Goal: Transaction & Acquisition: Purchase product/service

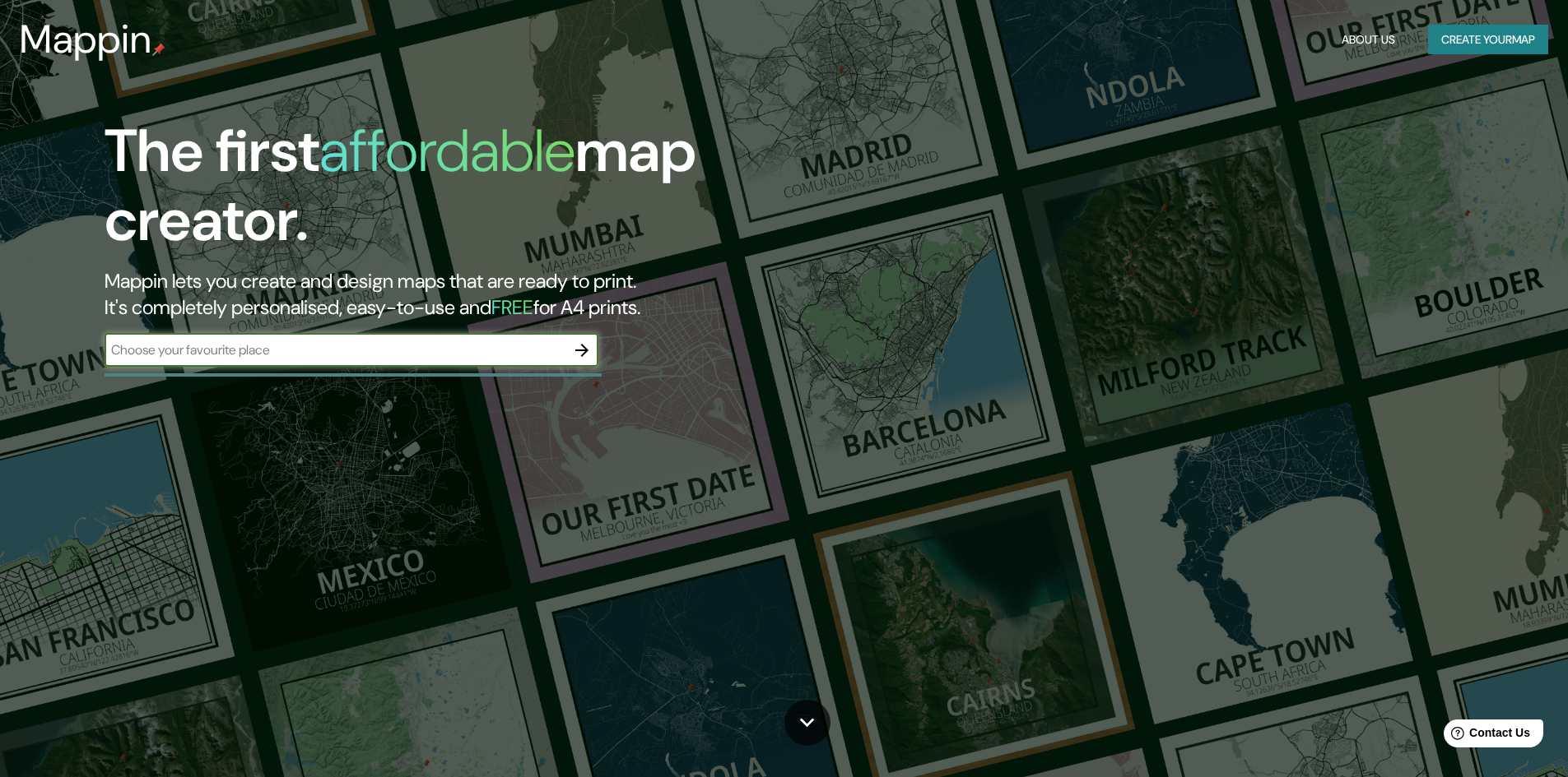
click at [555, 346] on input "text" at bounding box center [335, 350] width 461 height 19
click at [548, 349] on input "text" at bounding box center [335, 350] width 461 height 19
type input "[GEOGRAPHIC_DATA]"
click at [1518, 52] on button "Create your map" at bounding box center [1488, 40] width 120 height 30
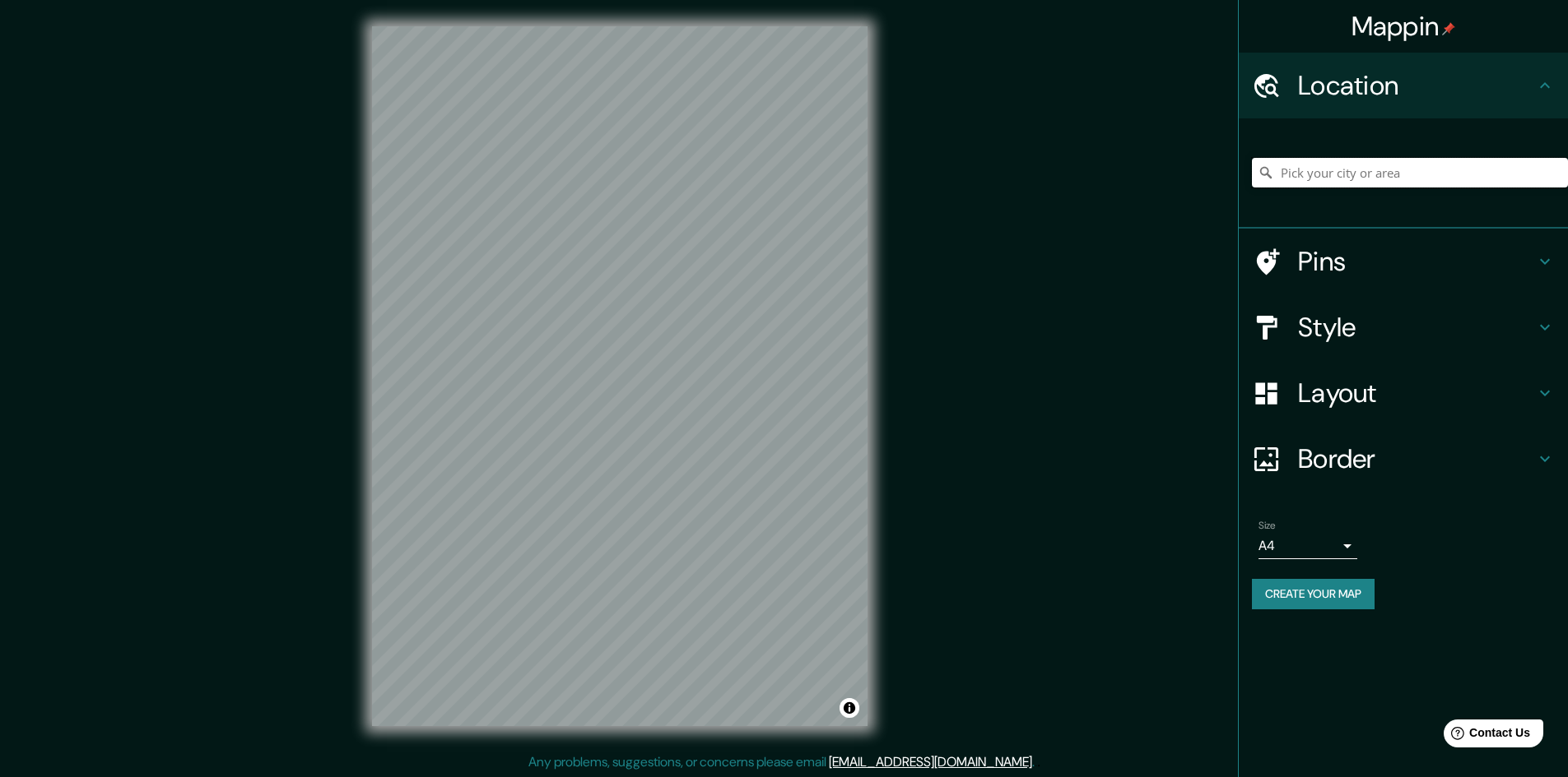
click at [1394, 178] on input "Pick your city or area" at bounding box center [1410, 172] width 316 height 29
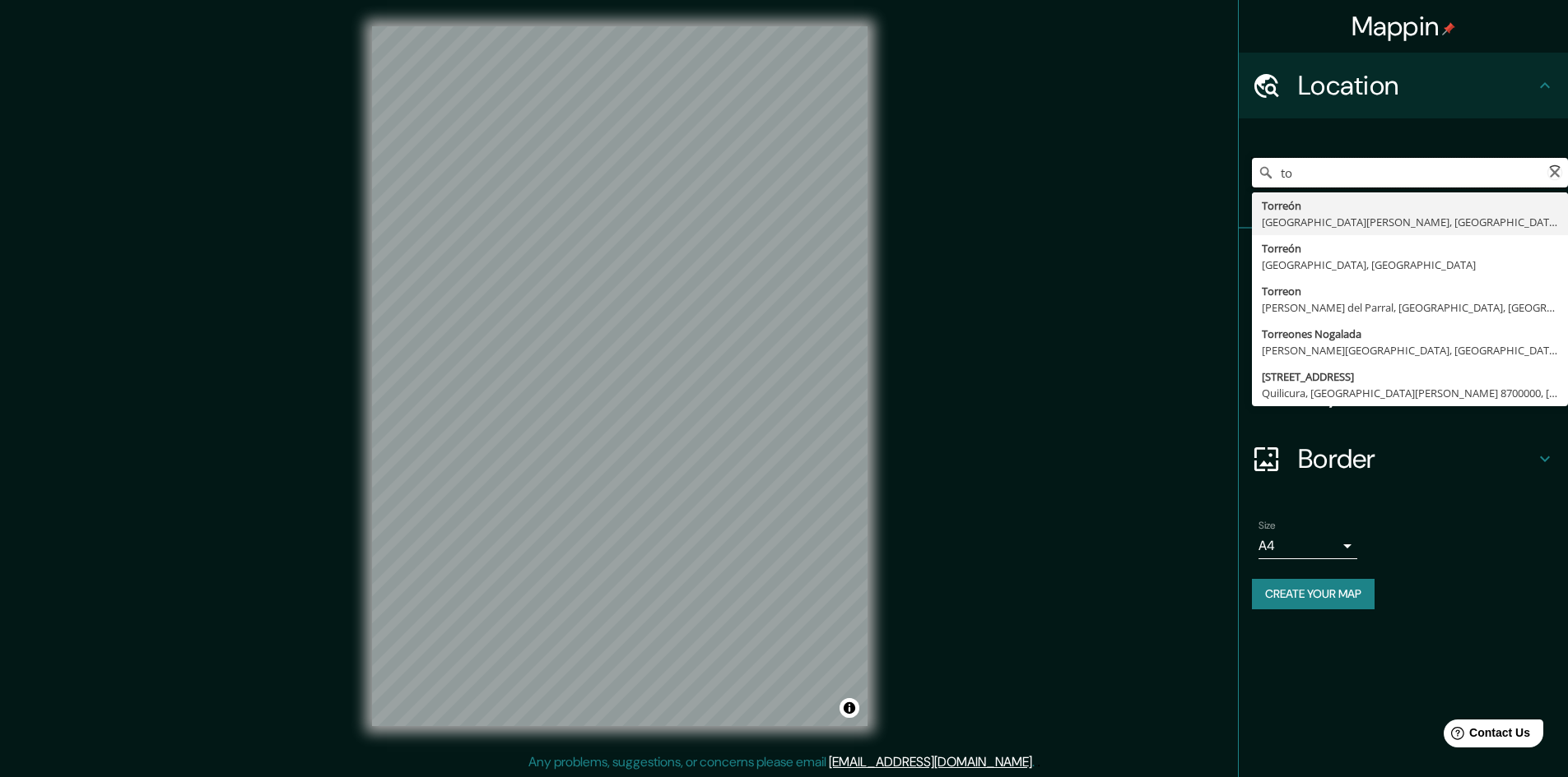
type input "t"
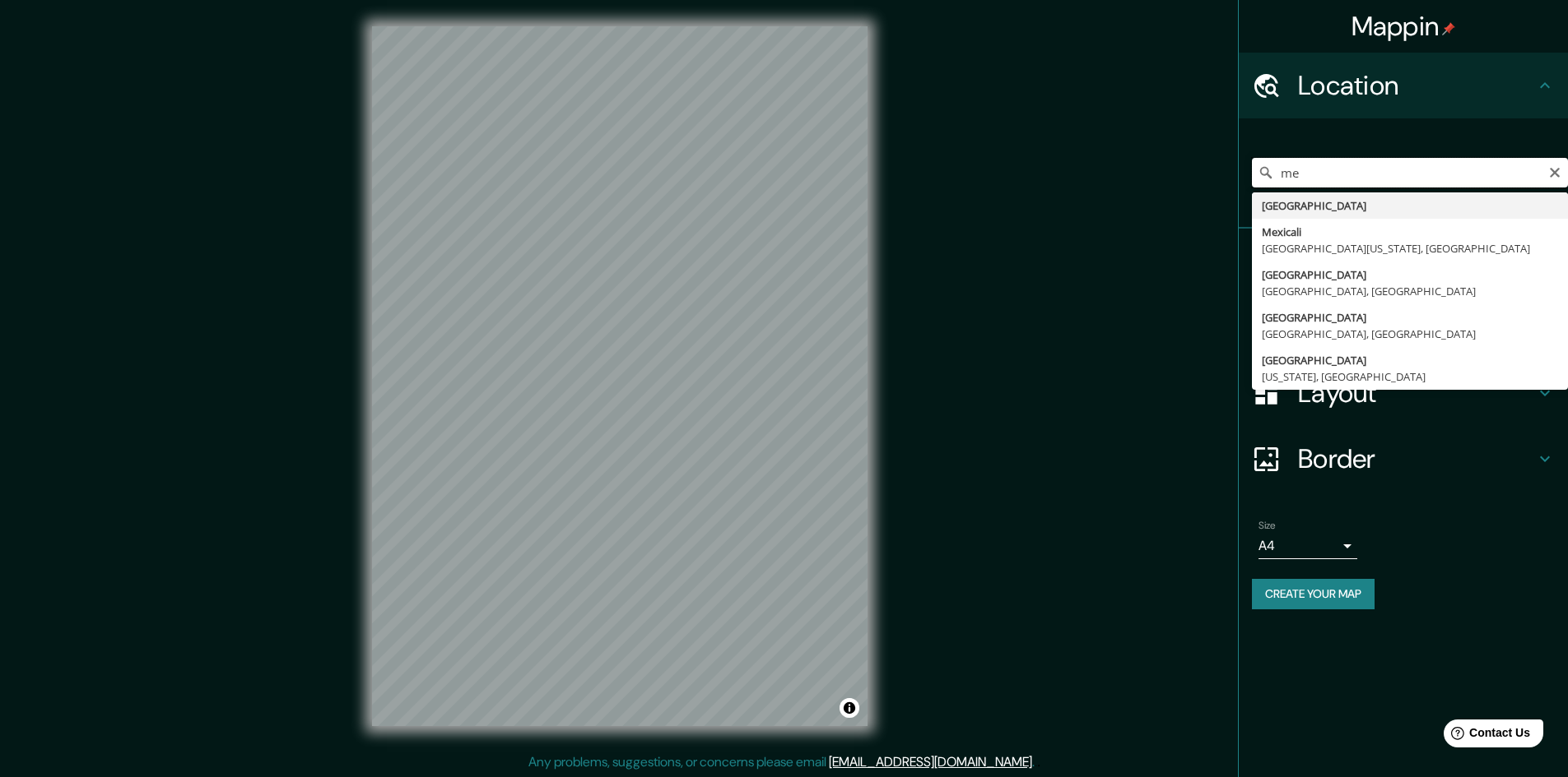
type input "m"
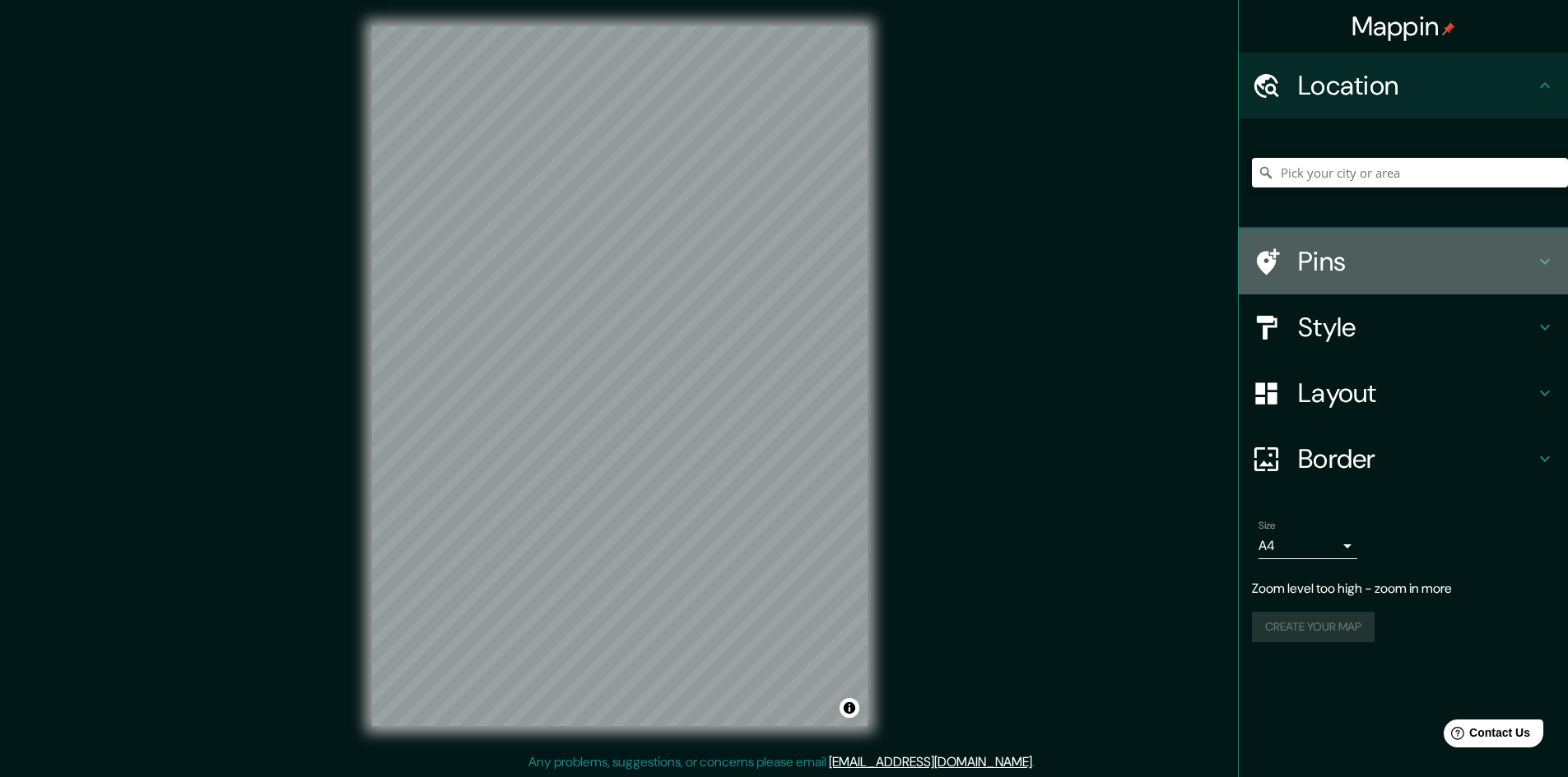
click at [1564, 253] on div "Pins" at bounding box center [1403, 261] width 329 height 65
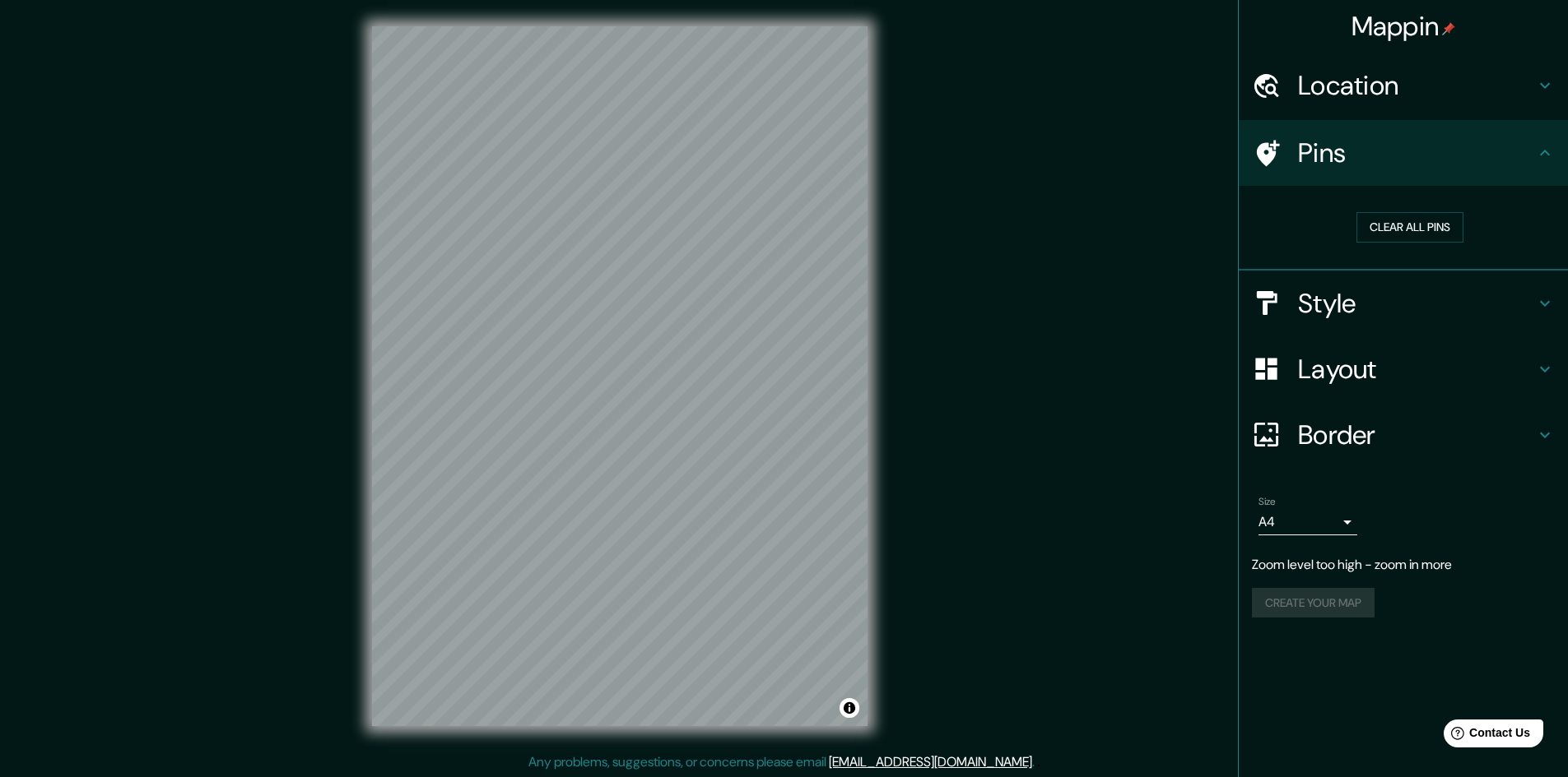
click at [1307, 150] on h4 "Pins" at bounding box center [1417, 152] width 237 height 33
drag, startPoint x: 1464, startPoint y: 250, endPoint x: 1442, endPoint y: 219, distance: 38.0
click at [1456, 239] on div "Clear all pins" at bounding box center [1410, 227] width 316 height 57
click at [1442, 219] on button "Clear all pins" at bounding box center [1410, 227] width 107 height 30
click at [1525, 303] on h4 "Style" at bounding box center [1417, 303] width 237 height 33
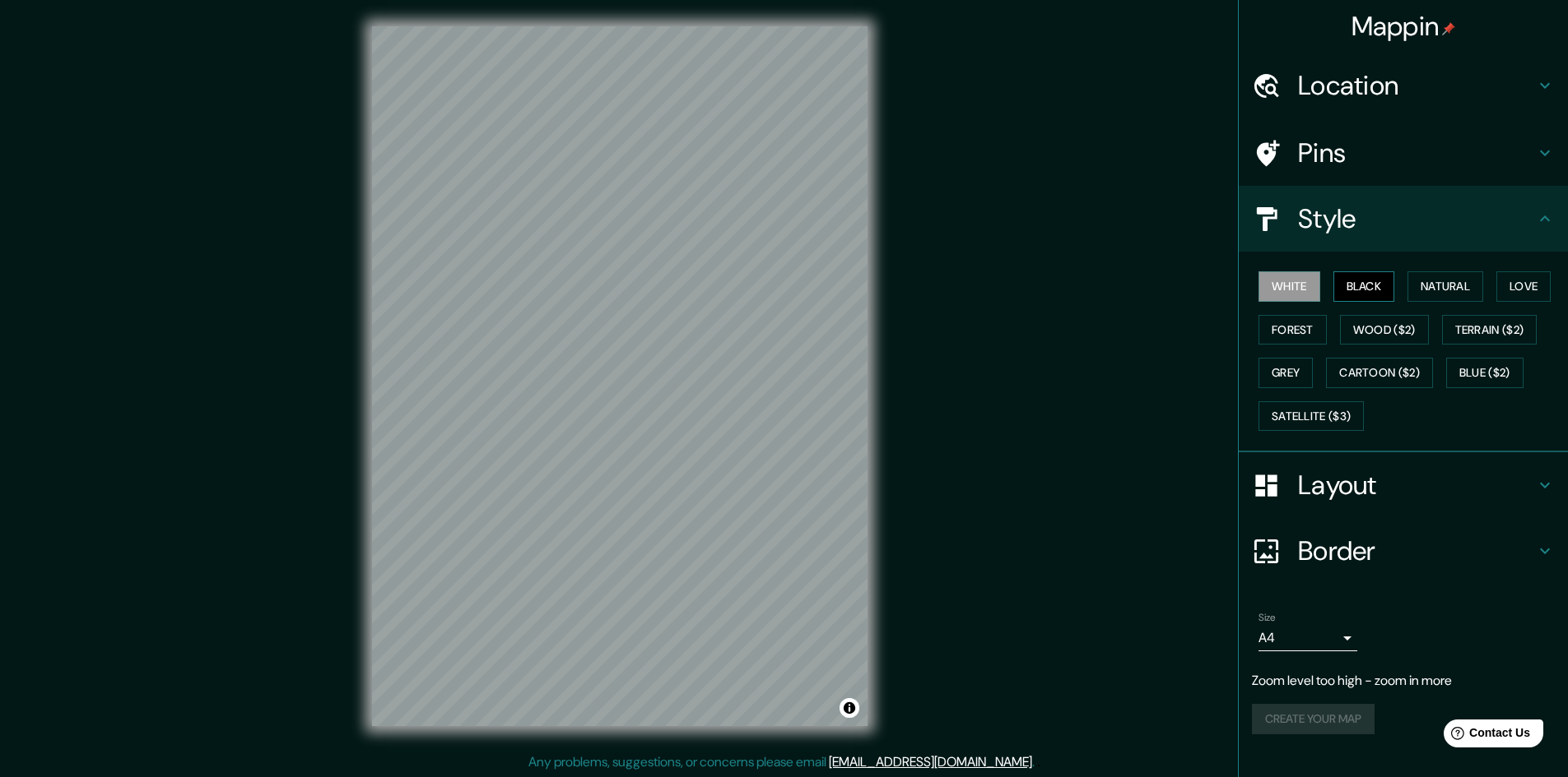
click at [1374, 288] on button "Black" at bounding box center [1364, 287] width 62 height 30
click at [1438, 292] on button "Natural" at bounding box center [1446, 287] width 76 height 30
click at [1395, 326] on button "Wood ($2)" at bounding box center [1384, 330] width 89 height 30
click at [1297, 323] on button "Forest" at bounding box center [1292, 330] width 68 height 30
click at [1302, 369] on button "Grey" at bounding box center [1285, 373] width 54 height 30
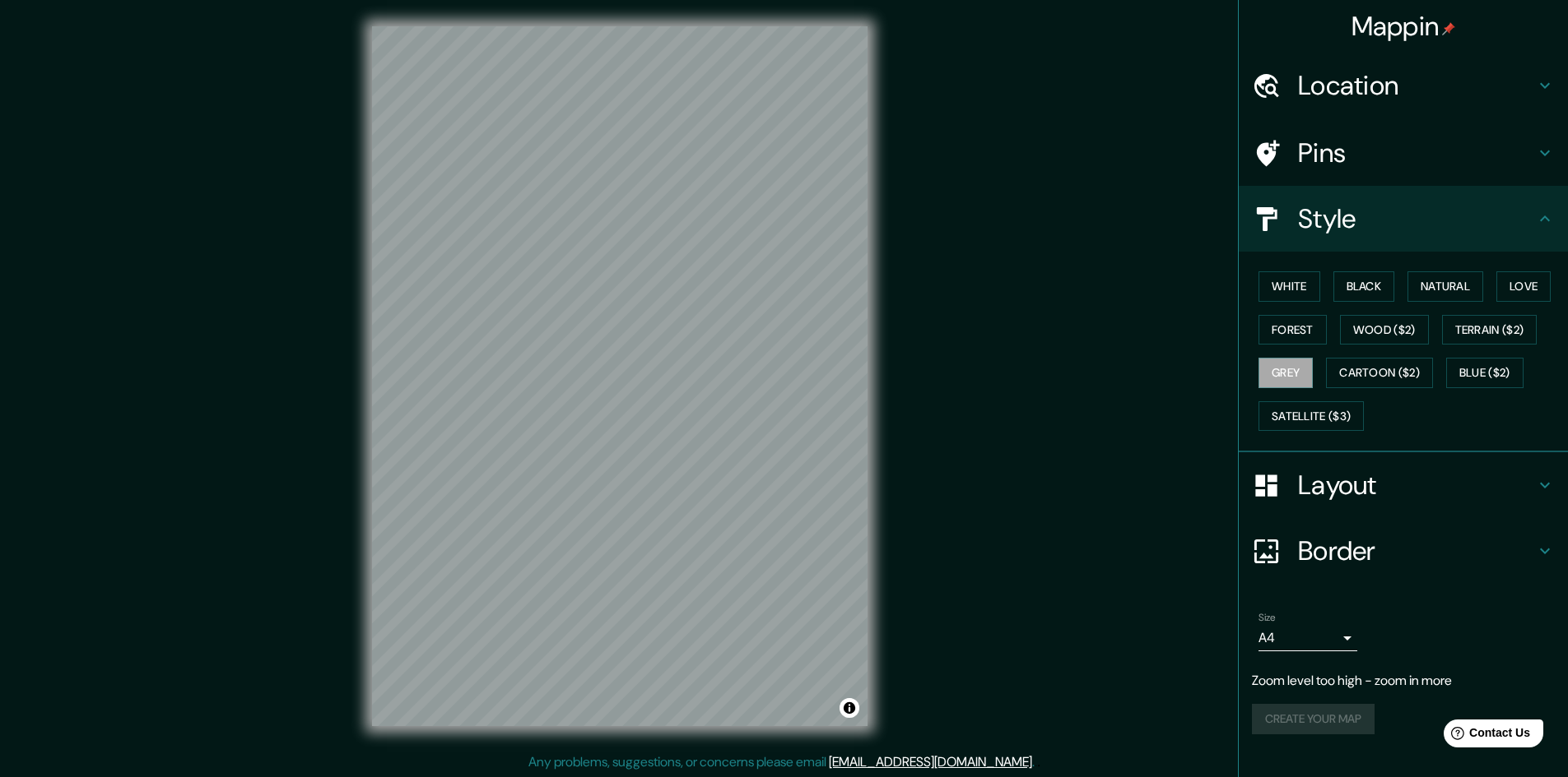
click at [1341, 399] on div "White Black Natural Love Forest Wood ($2) Terrain ($2) Grey Cartoon ($2) Blue (…" at bounding box center [1410, 350] width 316 height 173
click at [1342, 413] on button "Satellite ($3)" at bounding box center [1310, 417] width 105 height 30
click at [1398, 365] on button "Cartoon ($2)" at bounding box center [1379, 373] width 107 height 30
click at [1503, 378] on button "Blue ($2)" at bounding box center [1484, 373] width 77 height 30
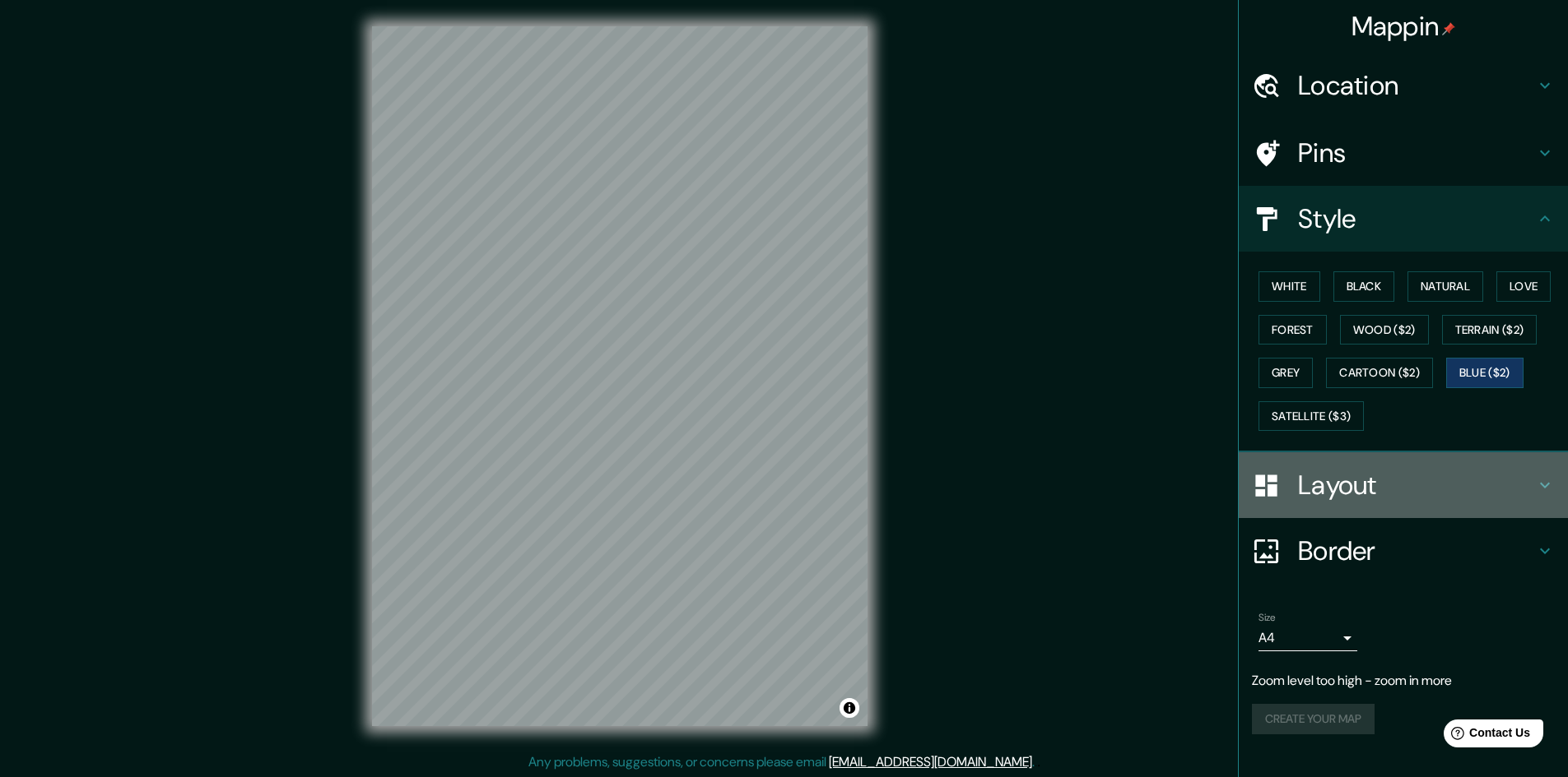
click at [1543, 476] on icon at bounding box center [1545, 485] width 19 height 19
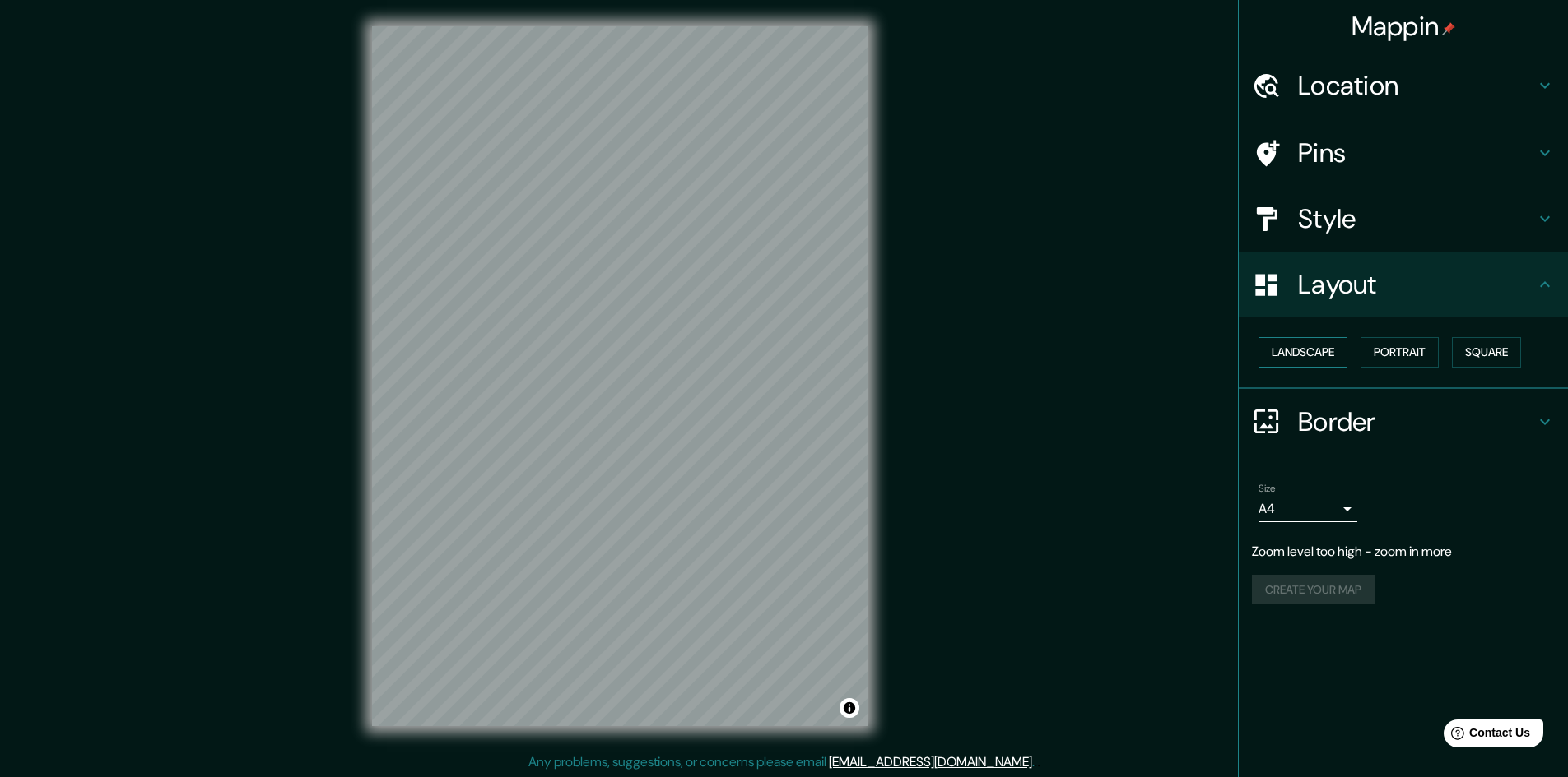
click at [1325, 347] on button "Landscape" at bounding box center [1302, 352] width 89 height 30
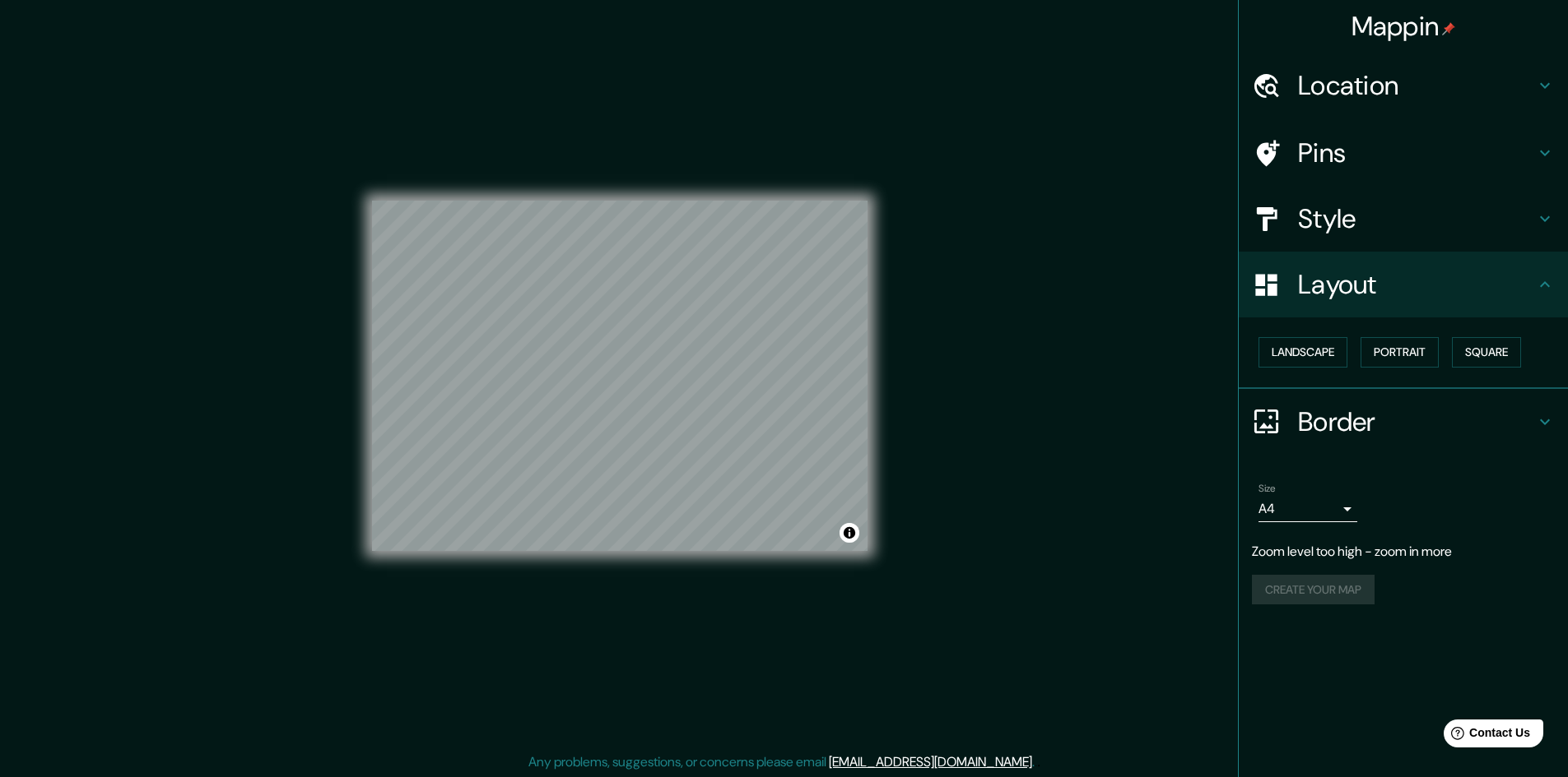
click at [1433, 415] on h4 "Border" at bounding box center [1417, 421] width 237 height 33
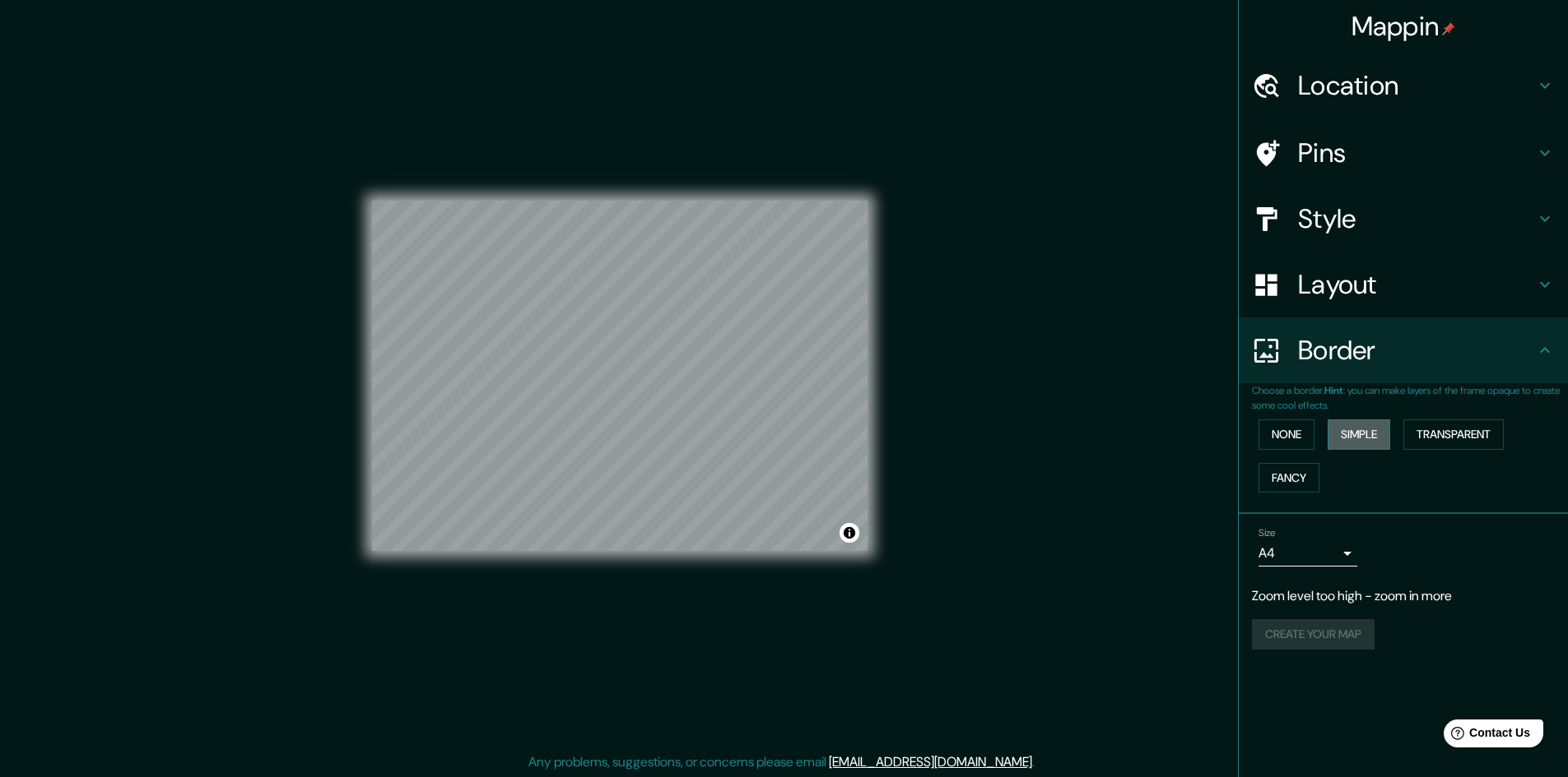
click at [1356, 436] on button "Simple" at bounding box center [1358, 435] width 63 height 30
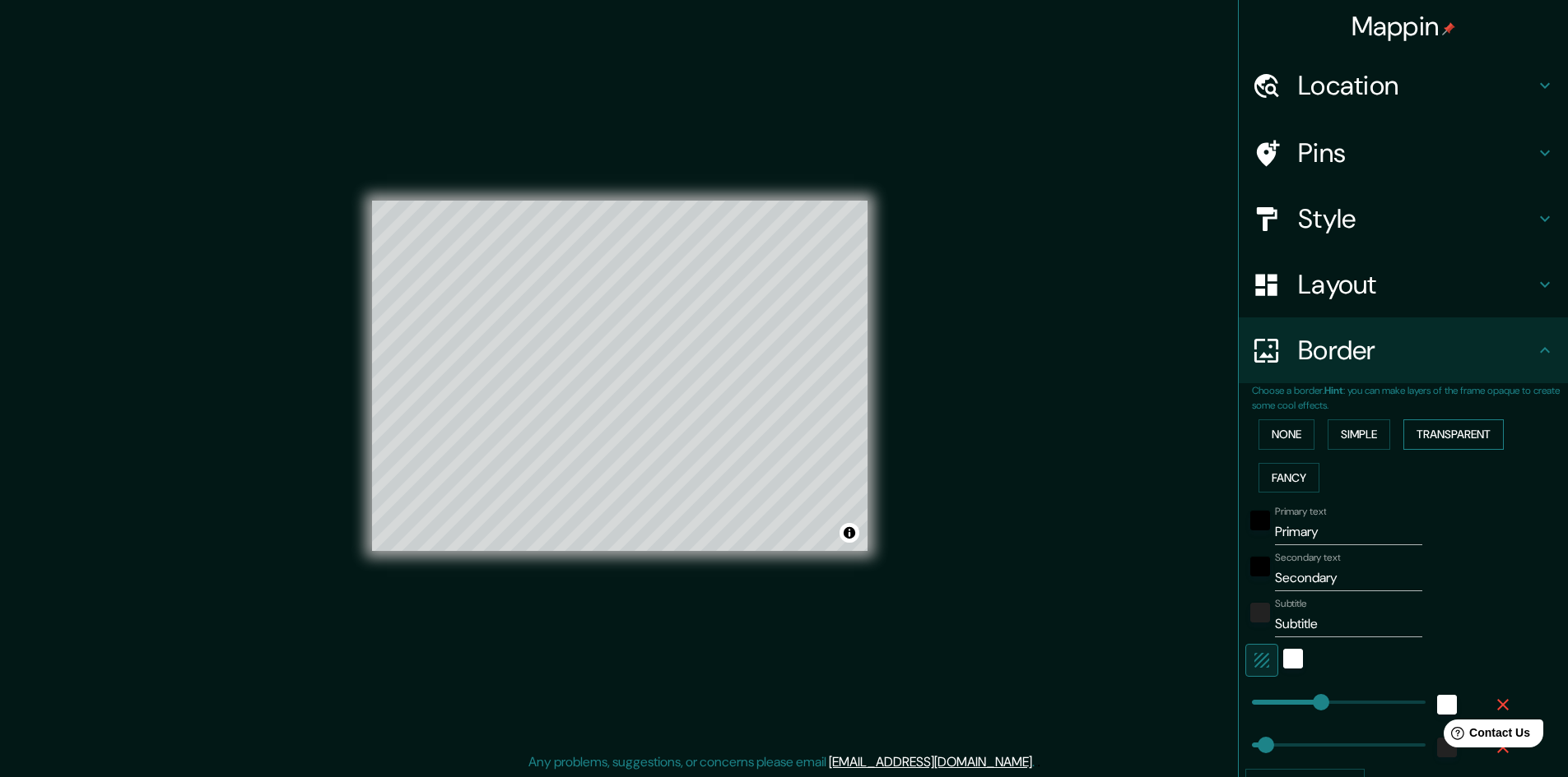
click at [1438, 435] on button "Transparent" at bounding box center [1453, 435] width 100 height 30
click at [1271, 472] on button "Fancy" at bounding box center [1288, 478] width 61 height 30
click at [1274, 437] on button "None" at bounding box center [1286, 435] width 56 height 30
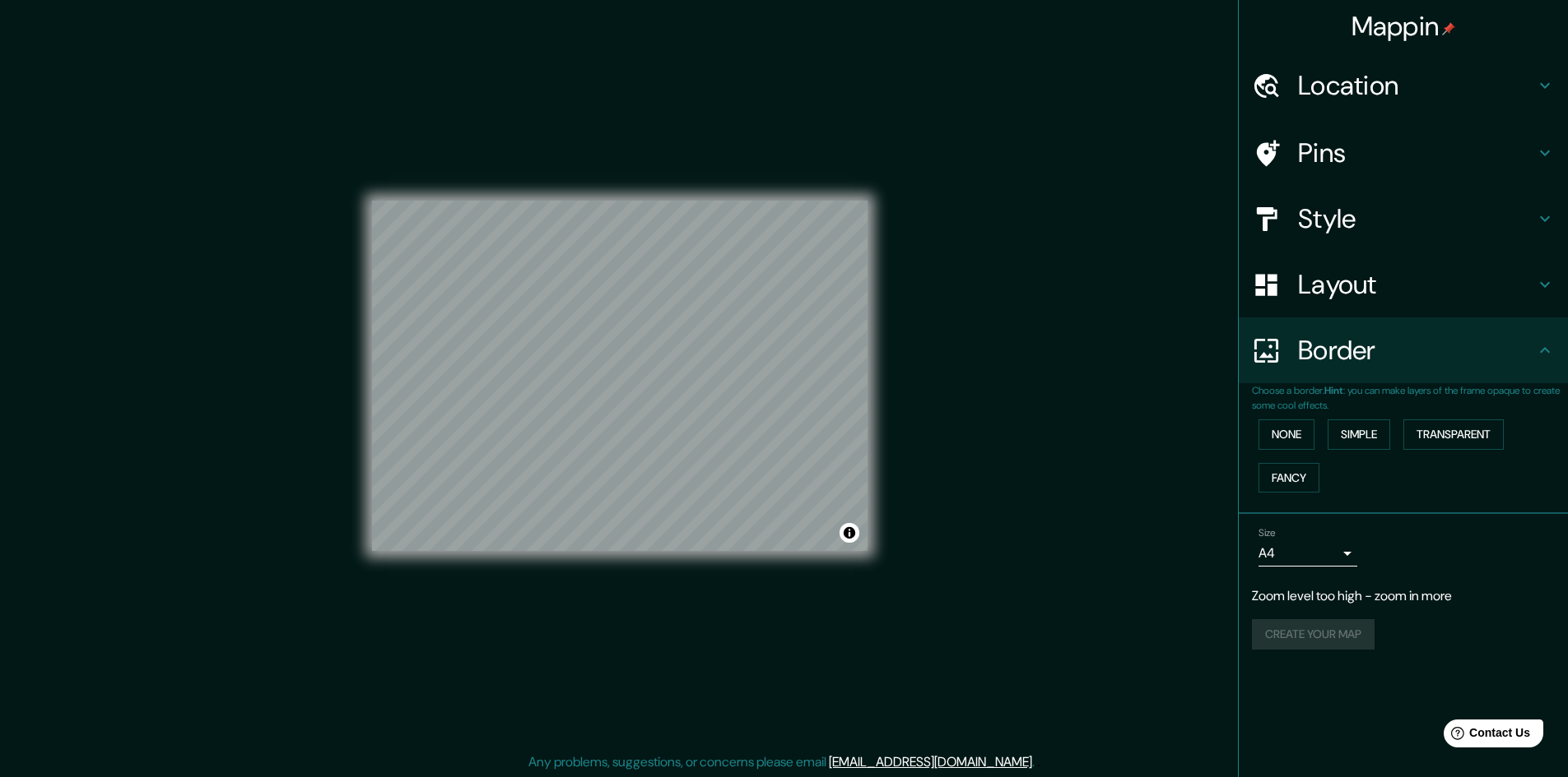
click at [1518, 340] on h4 "Border" at bounding box center [1417, 350] width 237 height 33
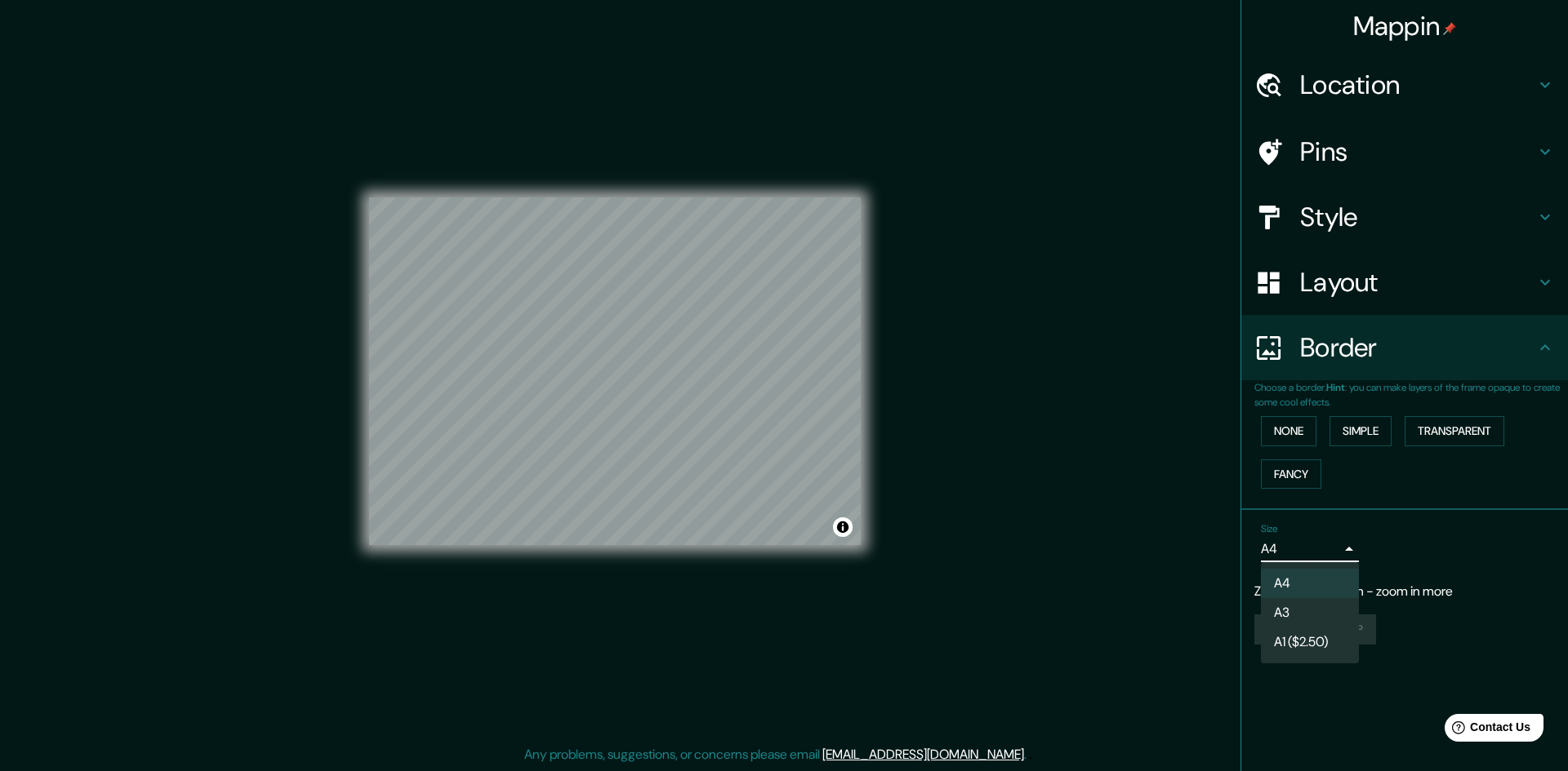
click at [1344, 548] on body "Mappin Location Pins Style Layout Border Choose a border. Hint : you can make l…" at bounding box center [784, 384] width 1568 height 771
click at [1318, 642] on li "A1 ($2.50)" at bounding box center [1310, 642] width 98 height 29
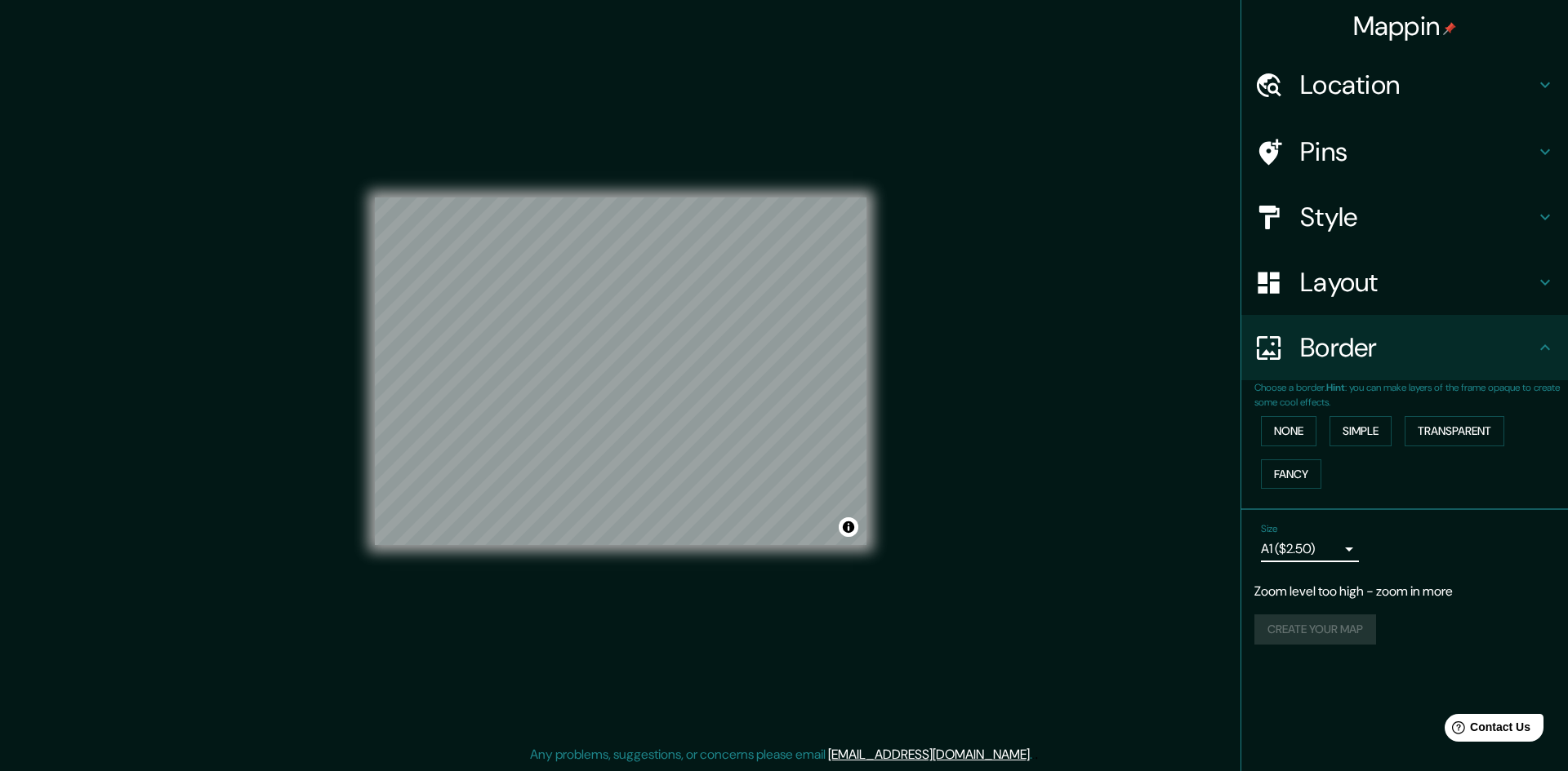
click at [1324, 551] on body "Mappin Location Pins Style Layout Border Choose a border. Hint : you can make l…" at bounding box center [784, 384] width 1568 height 771
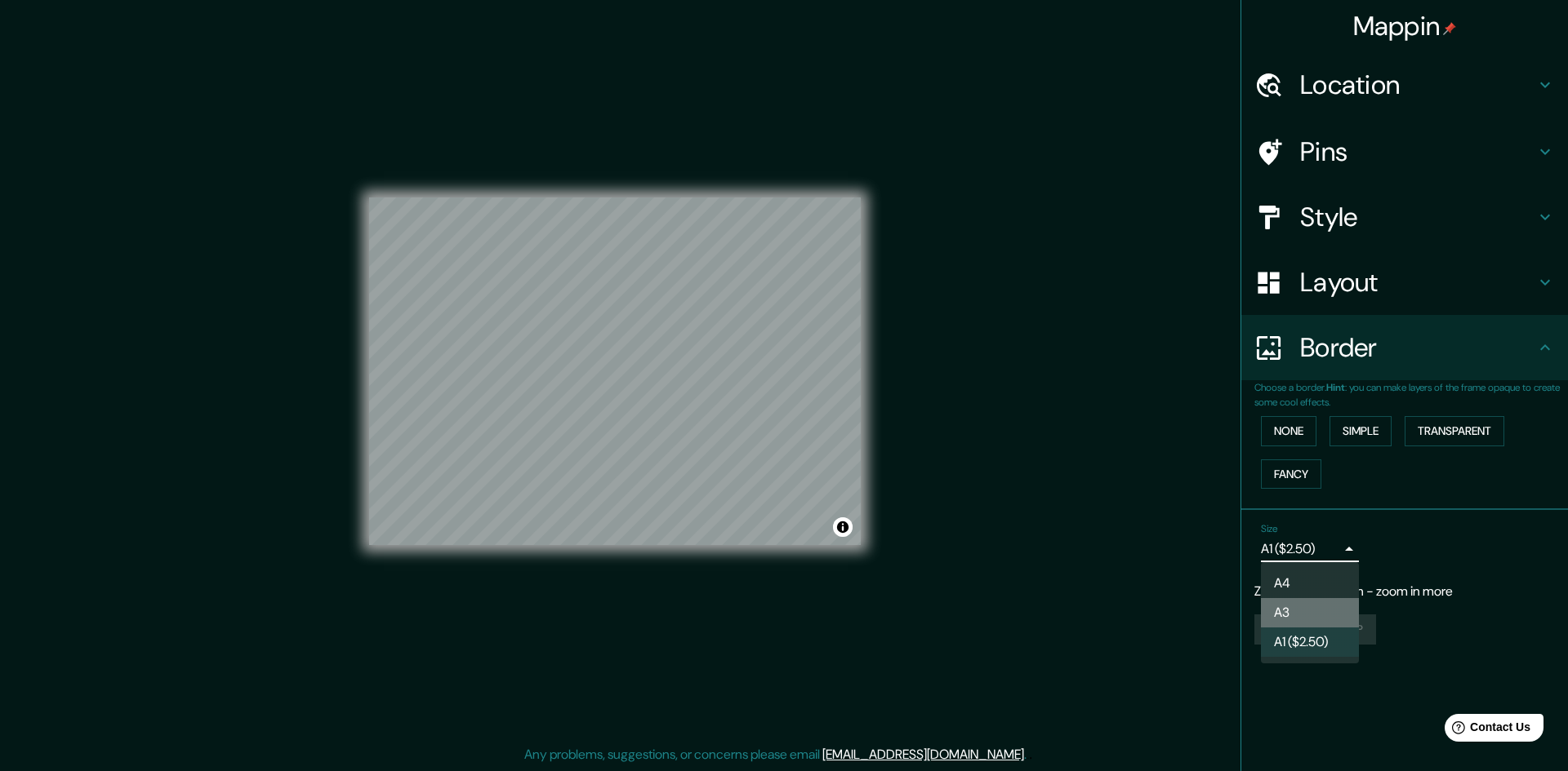
click at [1317, 607] on li "A3" at bounding box center [1310, 612] width 98 height 29
type input "a4"
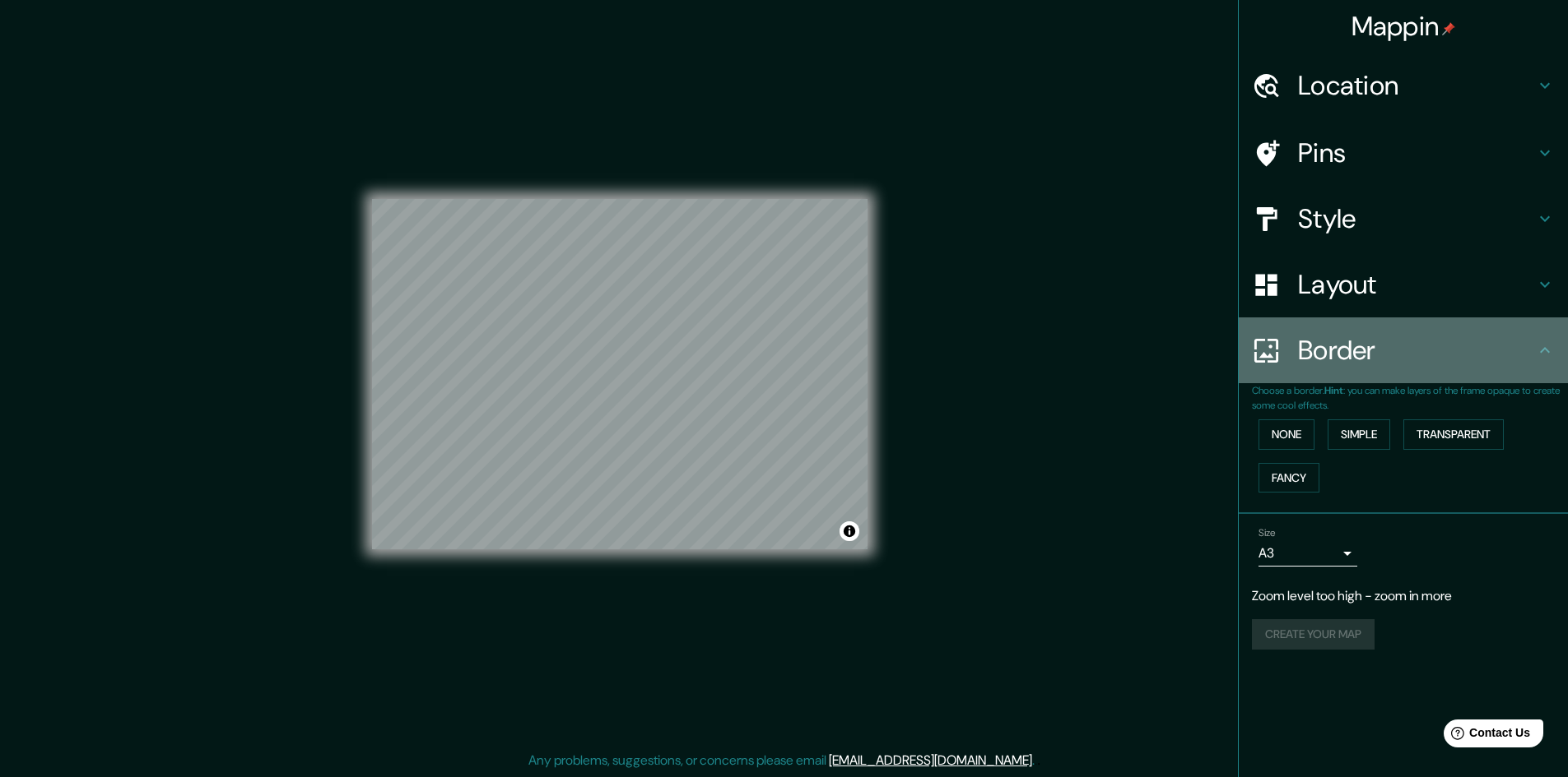
click at [1503, 343] on h4 "Border" at bounding box center [1417, 350] width 237 height 33
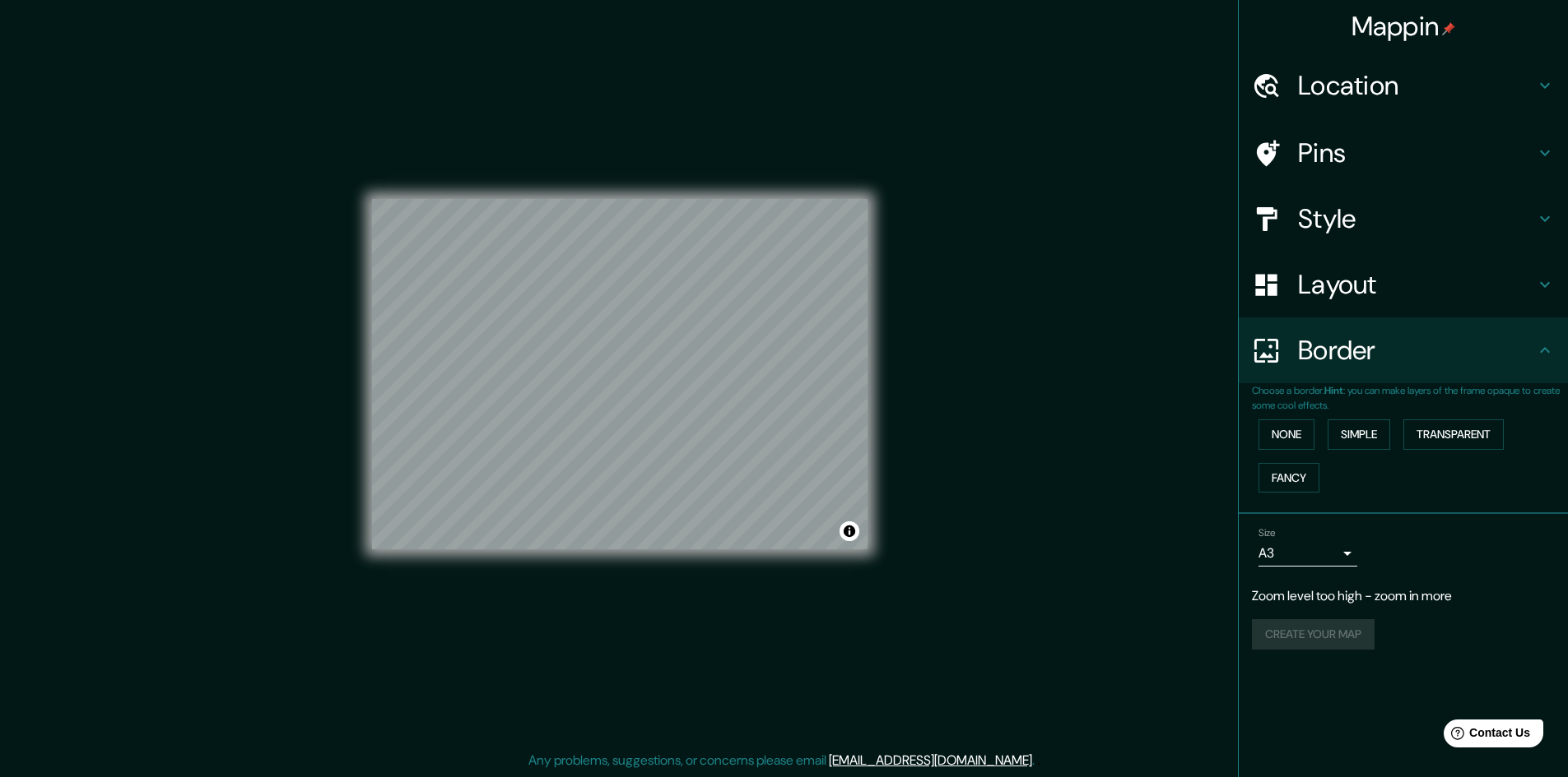
click at [1490, 80] on h4 "Location" at bounding box center [1417, 85] width 237 height 33
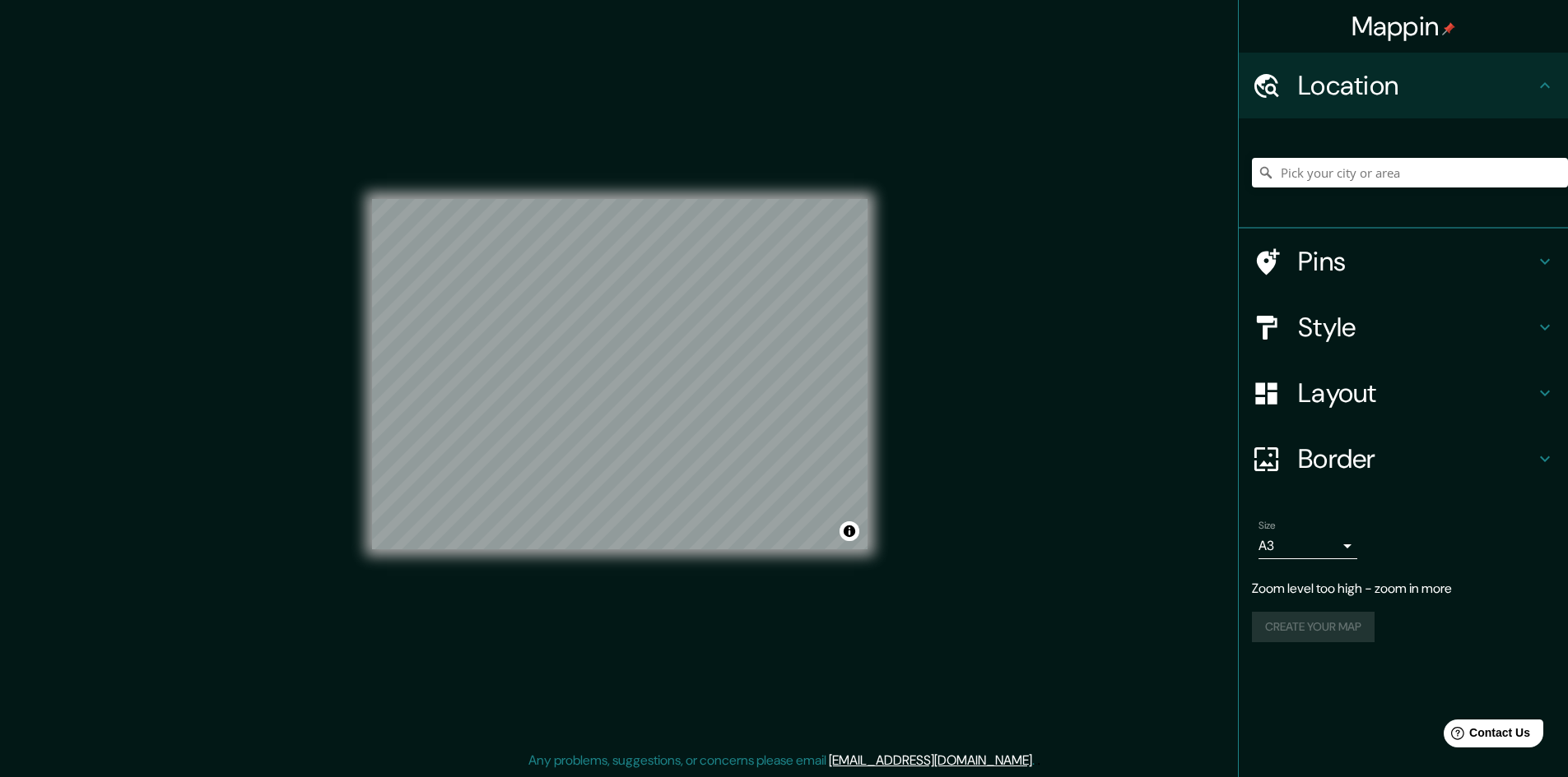
click at [1490, 80] on h4 "Location" at bounding box center [1417, 85] width 237 height 33
click at [1426, 249] on h4 "Pins" at bounding box center [1417, 261] width 237 height 33
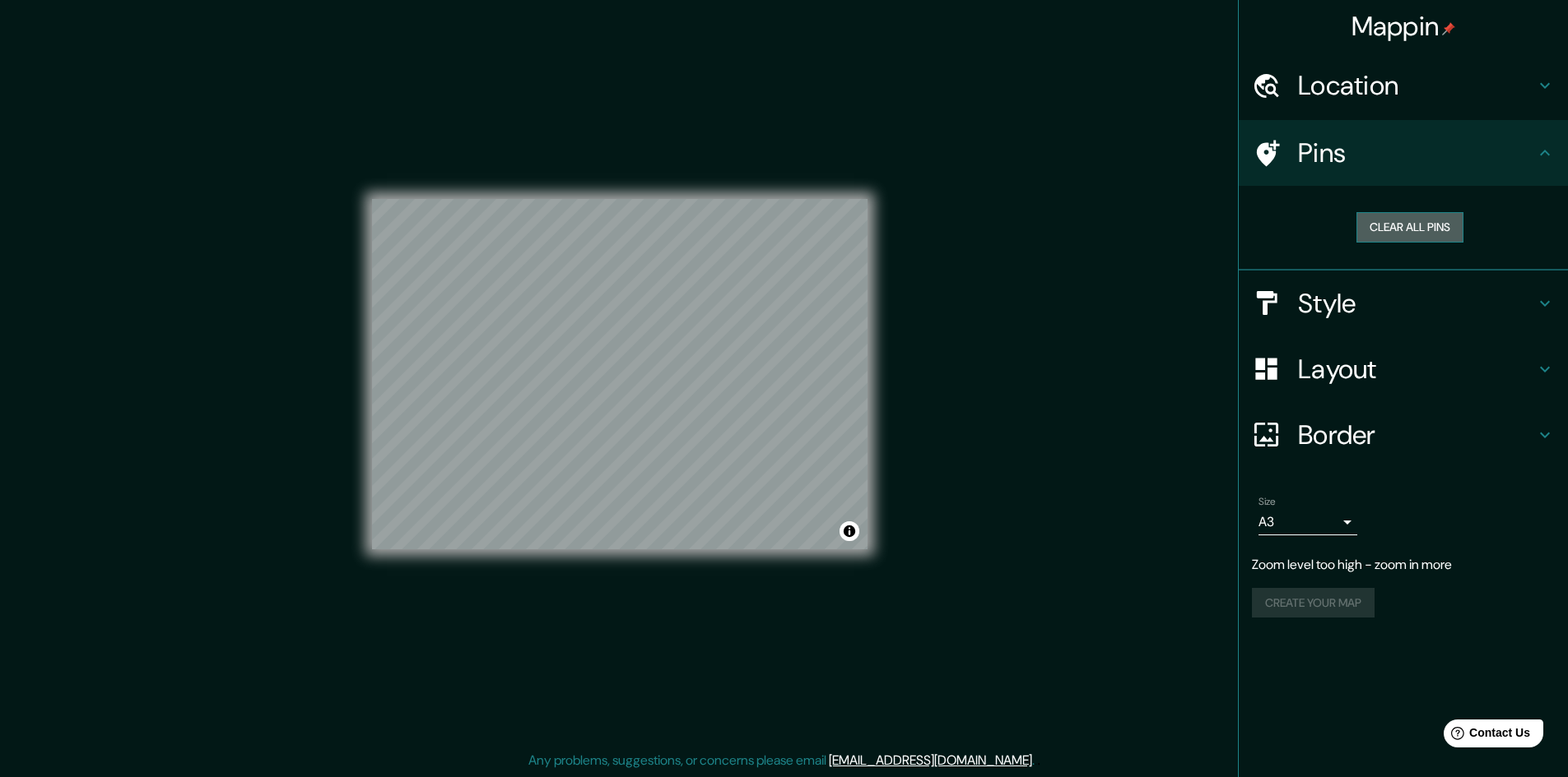
click at [1403, 227] on button "Clear all pins" at bounding box center [1410, 227] width 107 height 30
click at [1325, 164] on h4 "Pins" at bounding box center [1417, 152] width 237 height 33
